Goal: Task Accomplishment & Management: Use online tool/utility

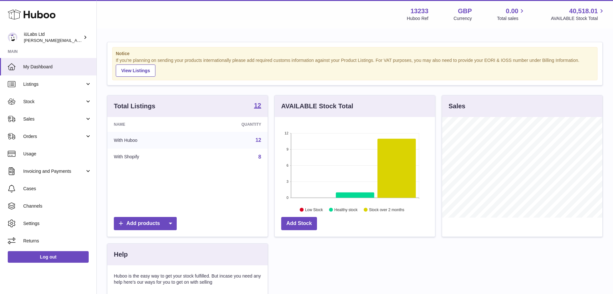
scroll to position [101, 160]
click at [40, 114] on link "Sales" at bounding box center [48, 118] width 96 height 17
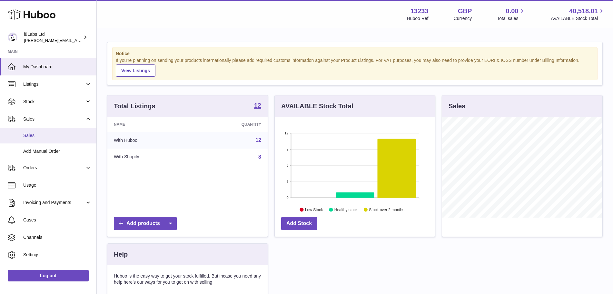
click at [50, 140] on link "Sales" at bounding box center [48, 136] width 96 height 16
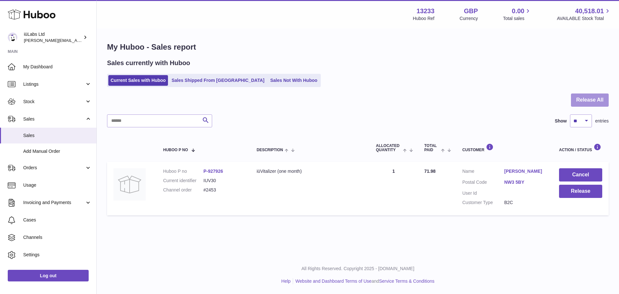
click at [585, 99] on button "Release All" at bounding box center [590, 99] width 38 height 13
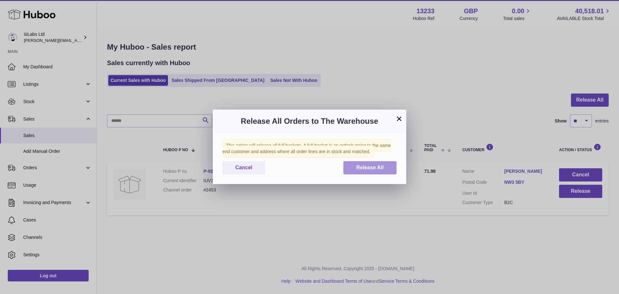
click at [379, 169] on span "Release All" at bounding box center [369, 167] width 27 height 5
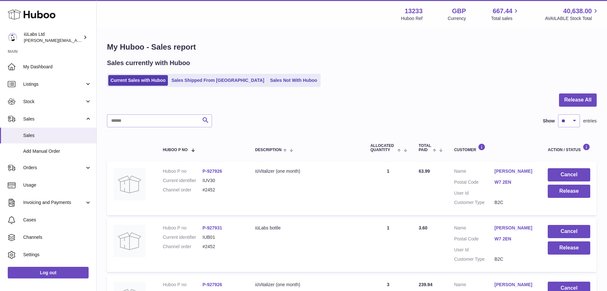
click at [580, 108] on div at bounding box center [352, 103] width 490 height 21
click at [568, 103] on button "Release All" at bounding box center [578, 99] width 38 height 13
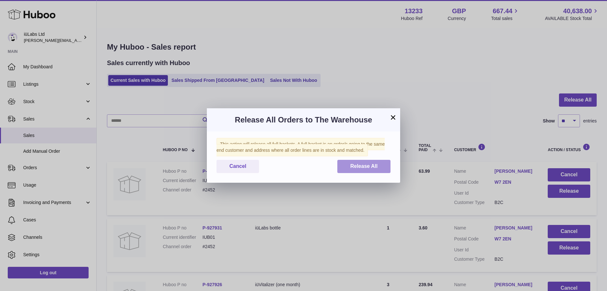
click at [355, 173] on div "This action will release all full baskets. A full basket is an order/s going to…" at bounding box center [303, 157] width 193 height 51
click at [361, 167] on span "Release All" at bounding box center [363, 165] width 27 height 5
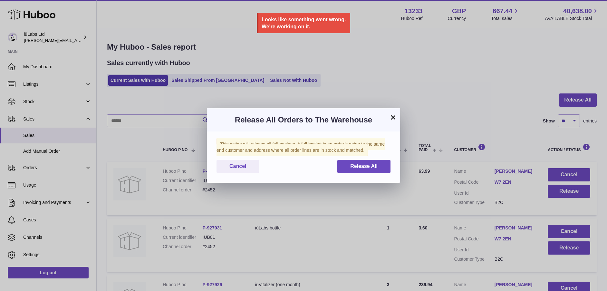
click at [397, 120] on button "×" at bounding box center [393, 117] width 8 height 8
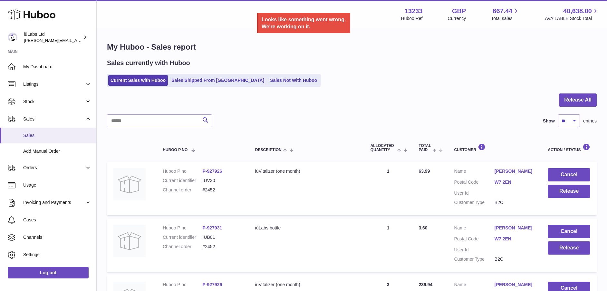
click at [49, 137] on span "Sales" at bounding box center [57, 136] width 68 height 6
